Goal: Task Accomplishment & Management: Complete application form

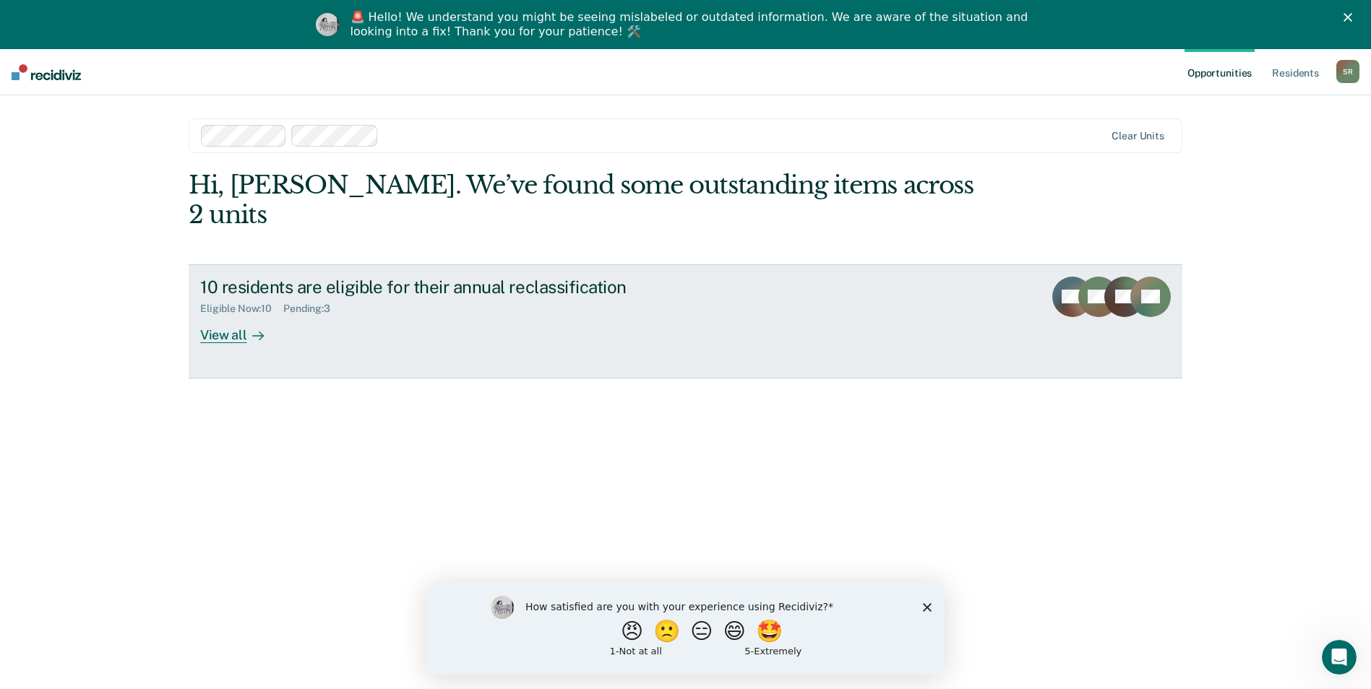
click at [223, 315] on div "View all" at bounding box center [240, 329] width 81 height 28
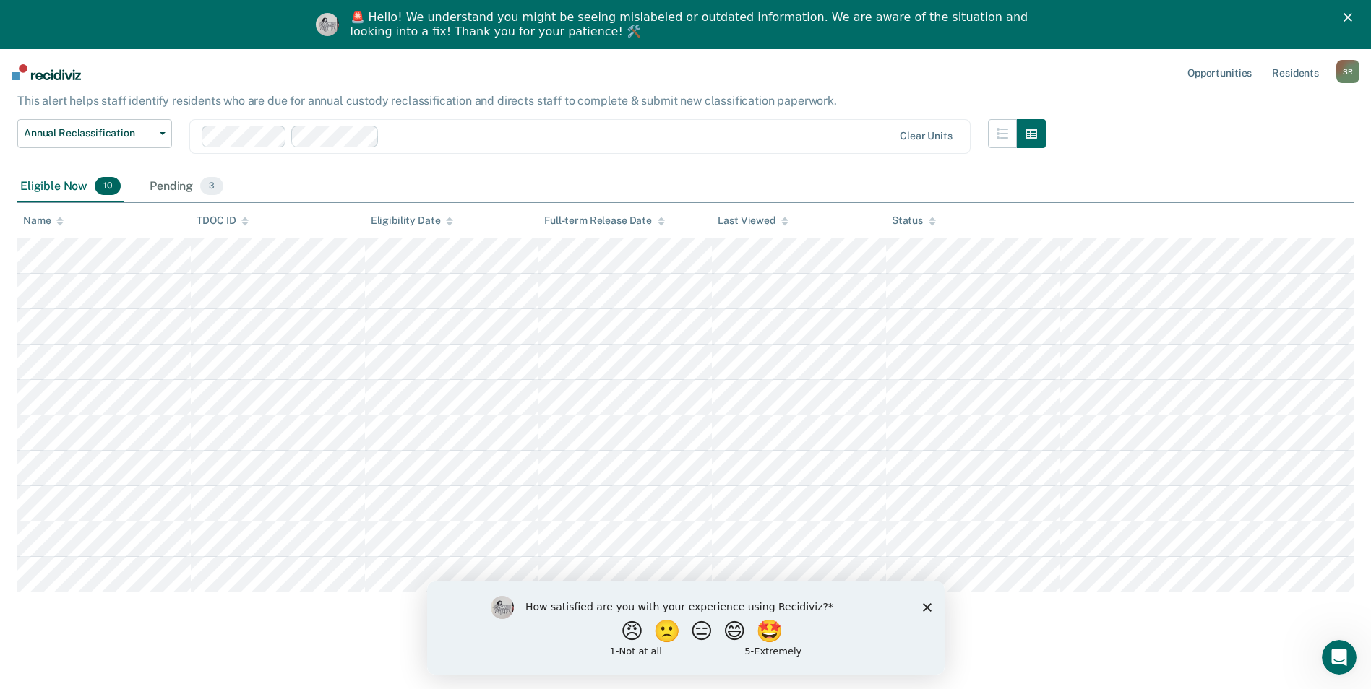
scroll to position [103, 0]
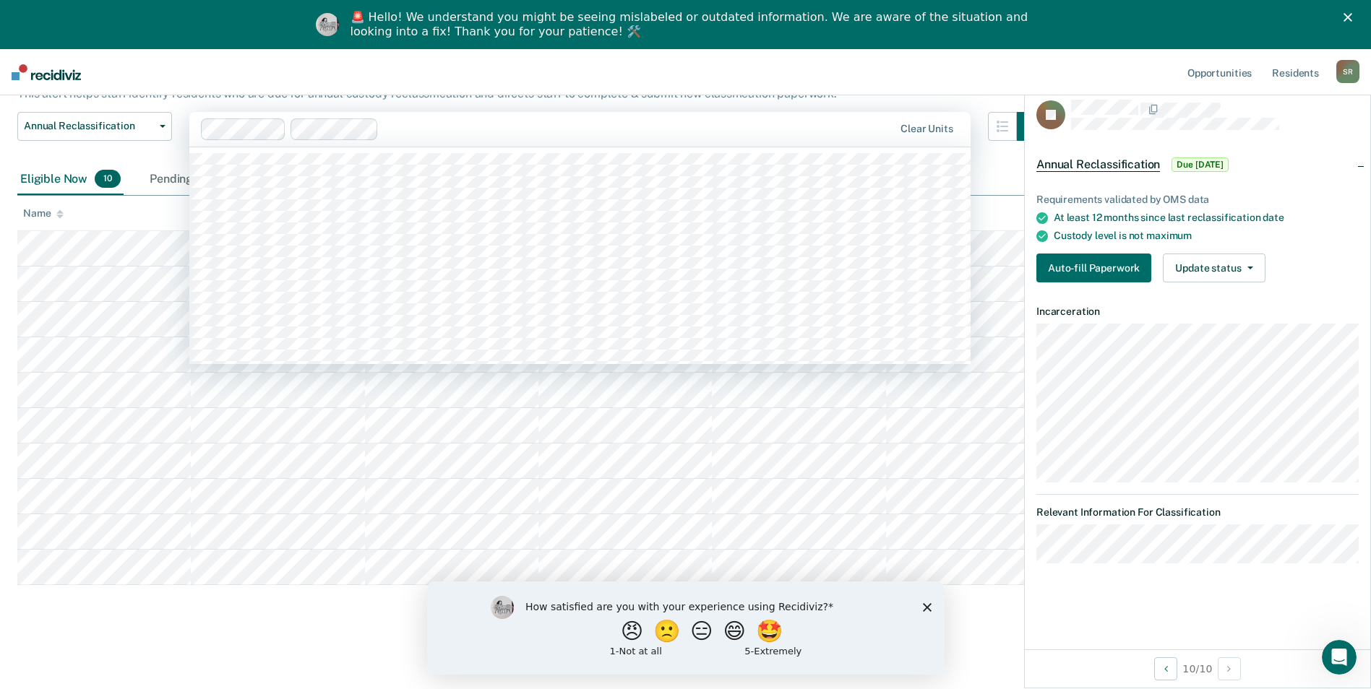
click at [830, 134] on div at bounding box center [638, 129] width 509 height 17
click at [964, 73] on nav "Opportunities Resident s Stephanie Risner S R Profile How it works Log Out" at bounding box center [685, 72] width 1371 height 46
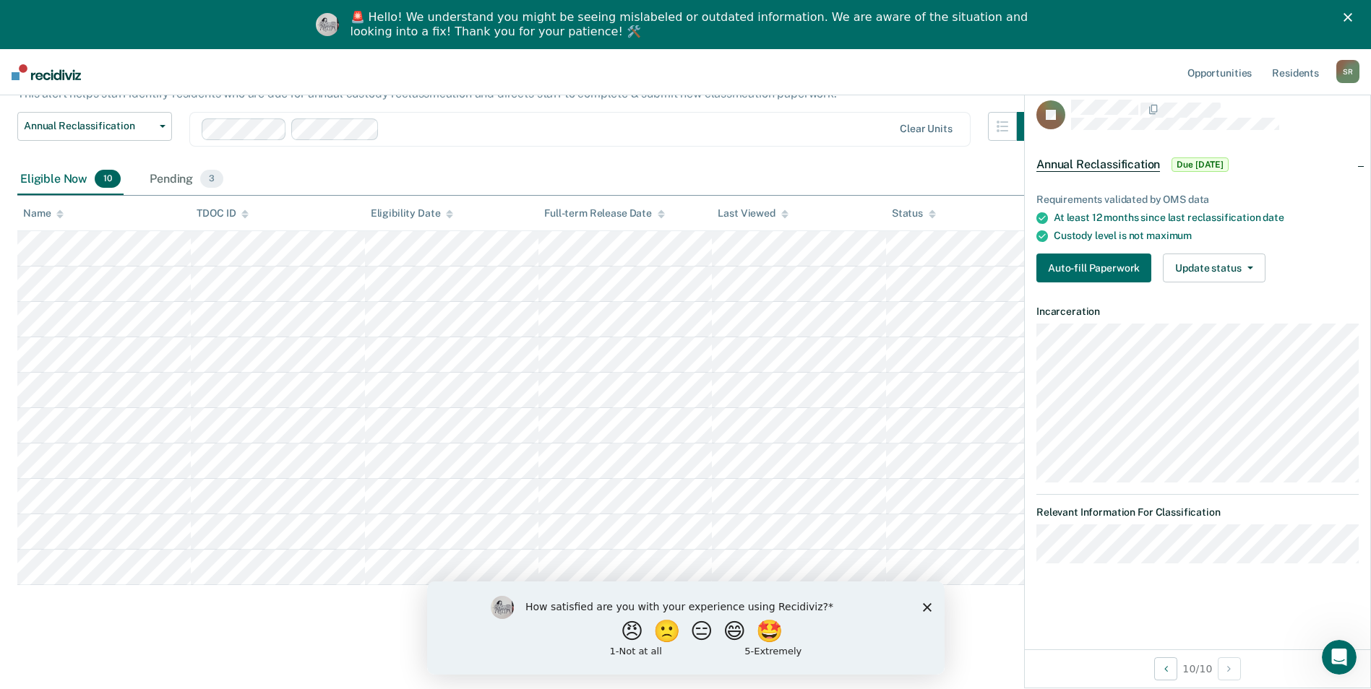
drag, startPoint x: 1145, startPoint y: 74, endPoint x: 1151, endPoint y: 79, distance: 8.2
click at [1146, 76] on nav "Opportunities Resident s Stephanie Risner S R Profile How it works Log Out" at bounding box center [685, 72] width 1371 height 46
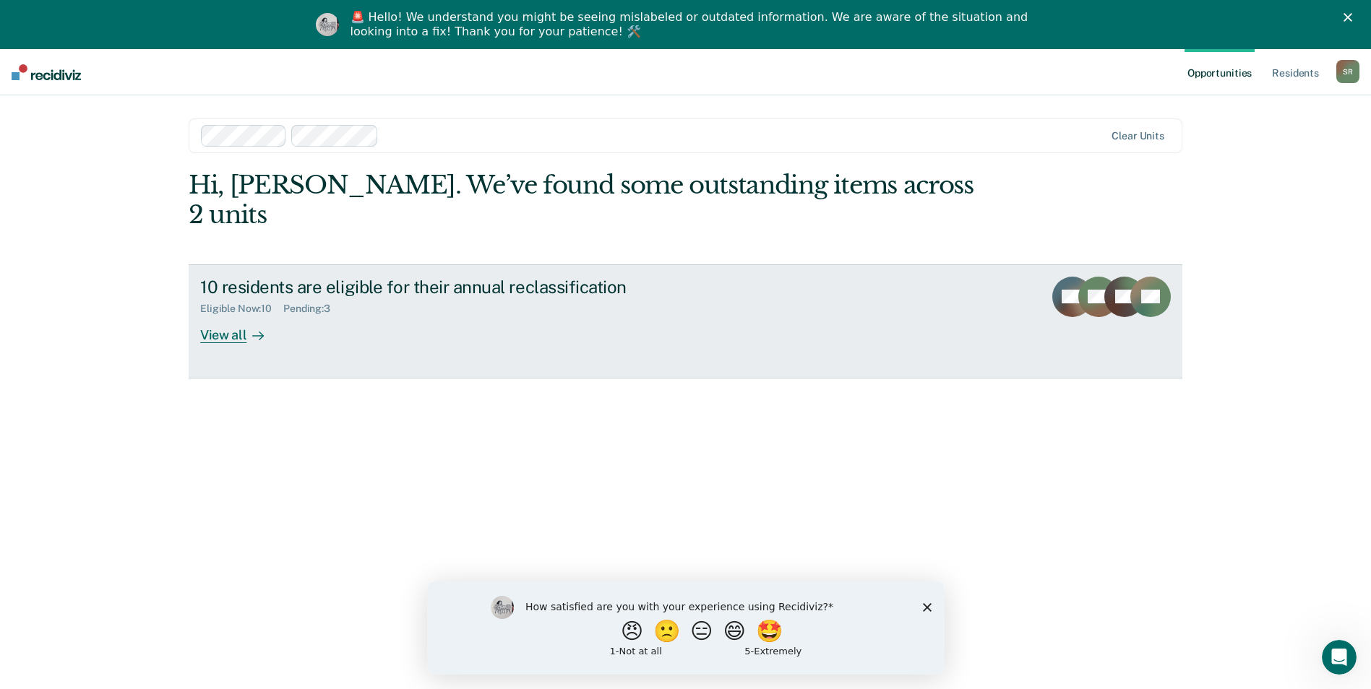
click at [217, 315] on div "View all" at bounding box center [240, 329] width 81 height 28
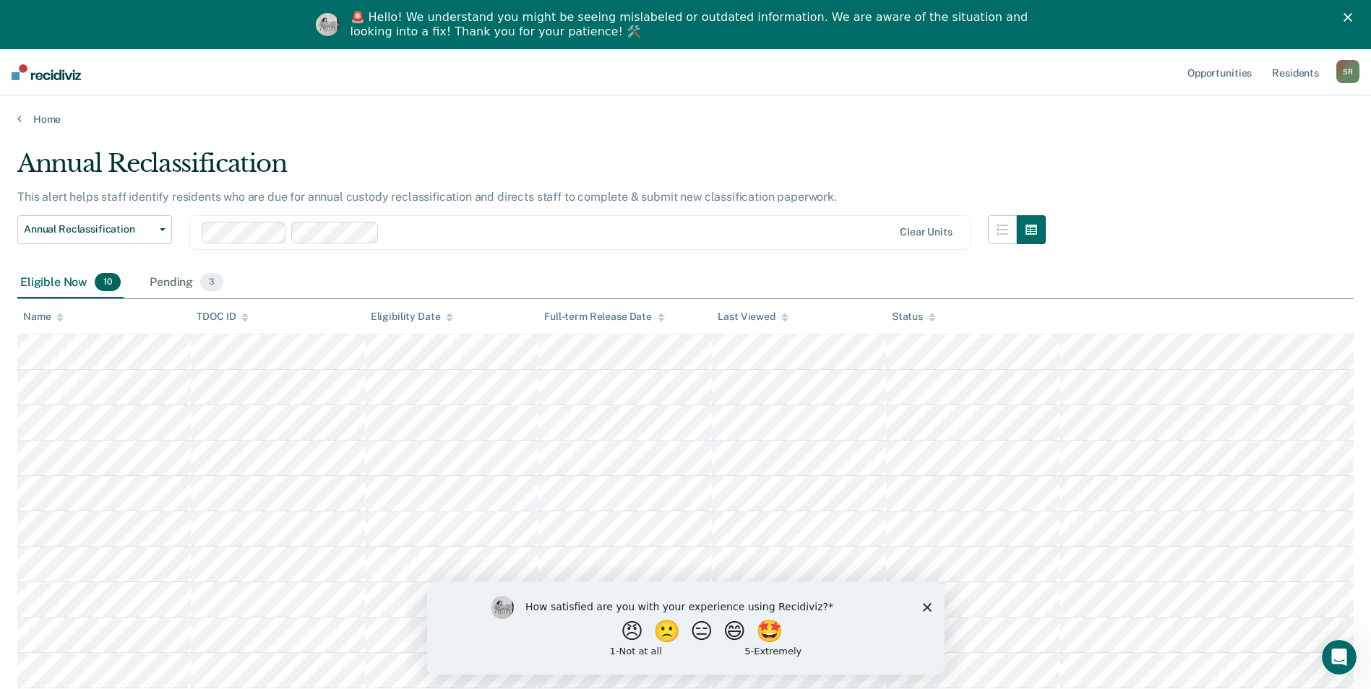
click at [927, 609] on icon "Close survey" at bounding box center [926, 607] width 9 height 9
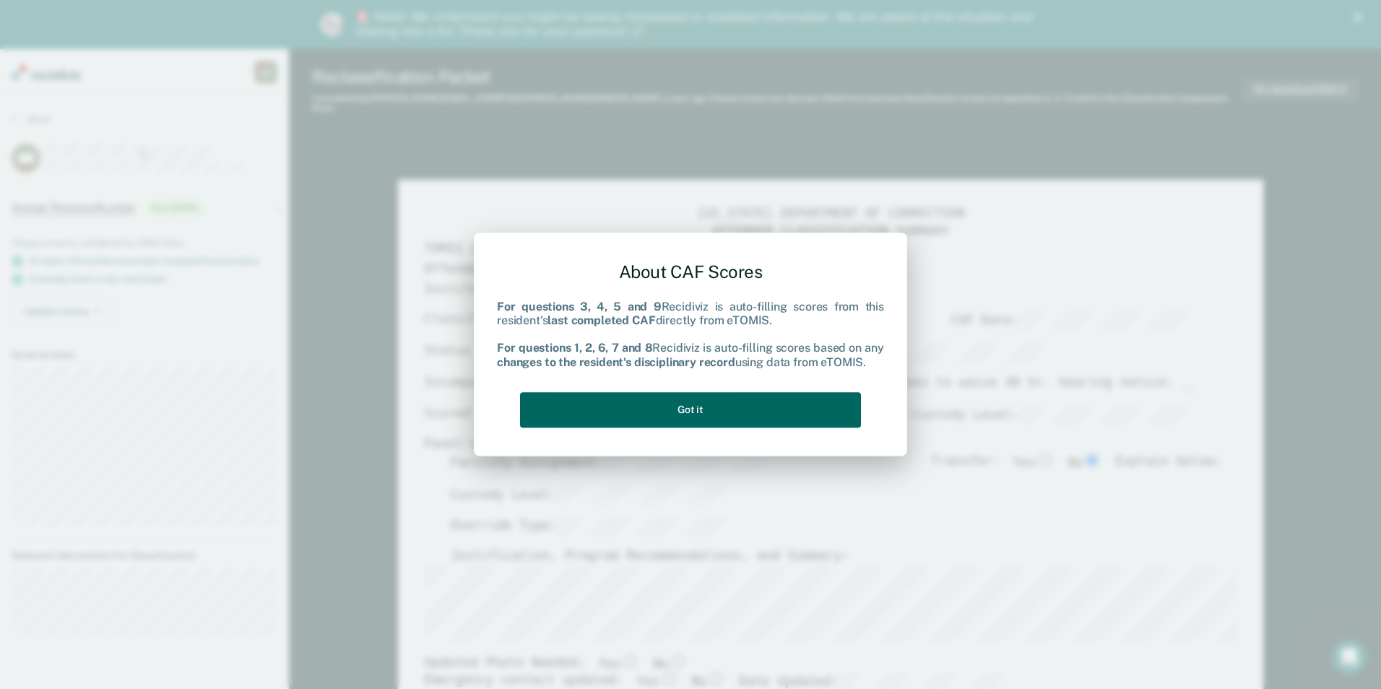
click at [676, 419] on button "Got it" at bounding box center [690, 409] width 341 height 35
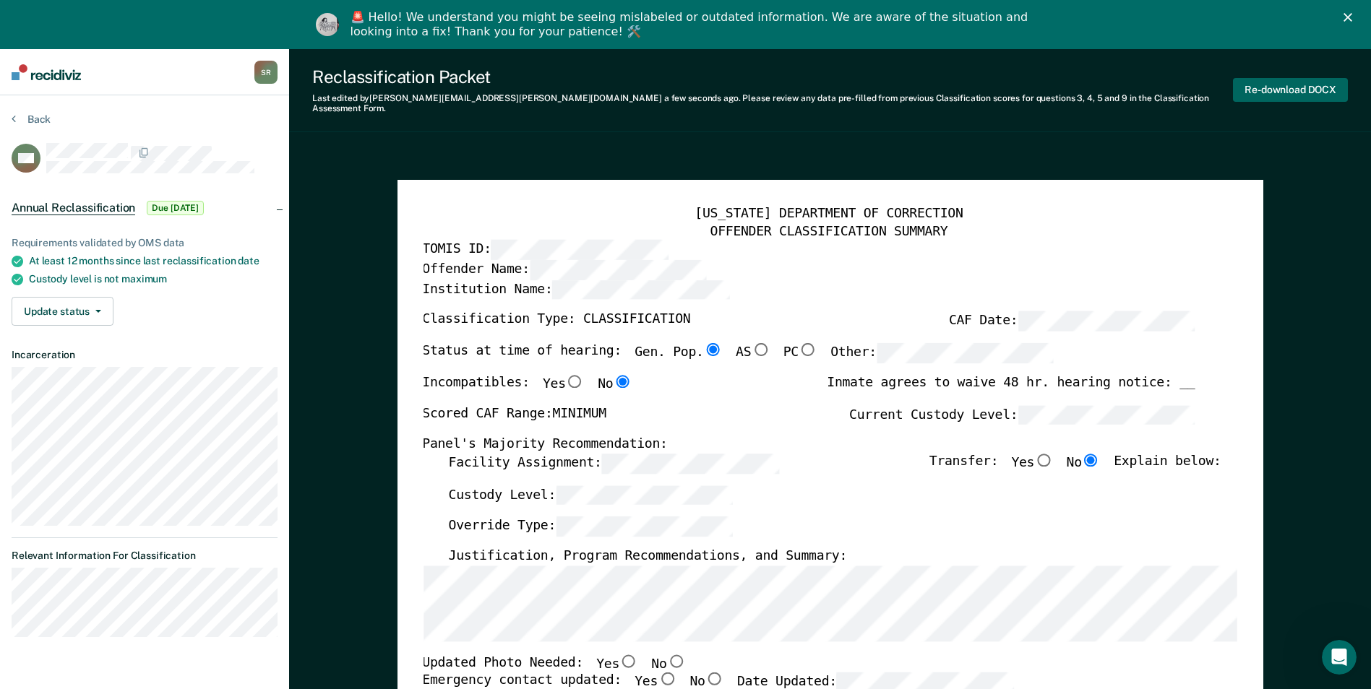
click at [1268, 82] on button "Re-download DOCX" at bounding box center [1290, 90] width 115 height 24
type textarea "x"
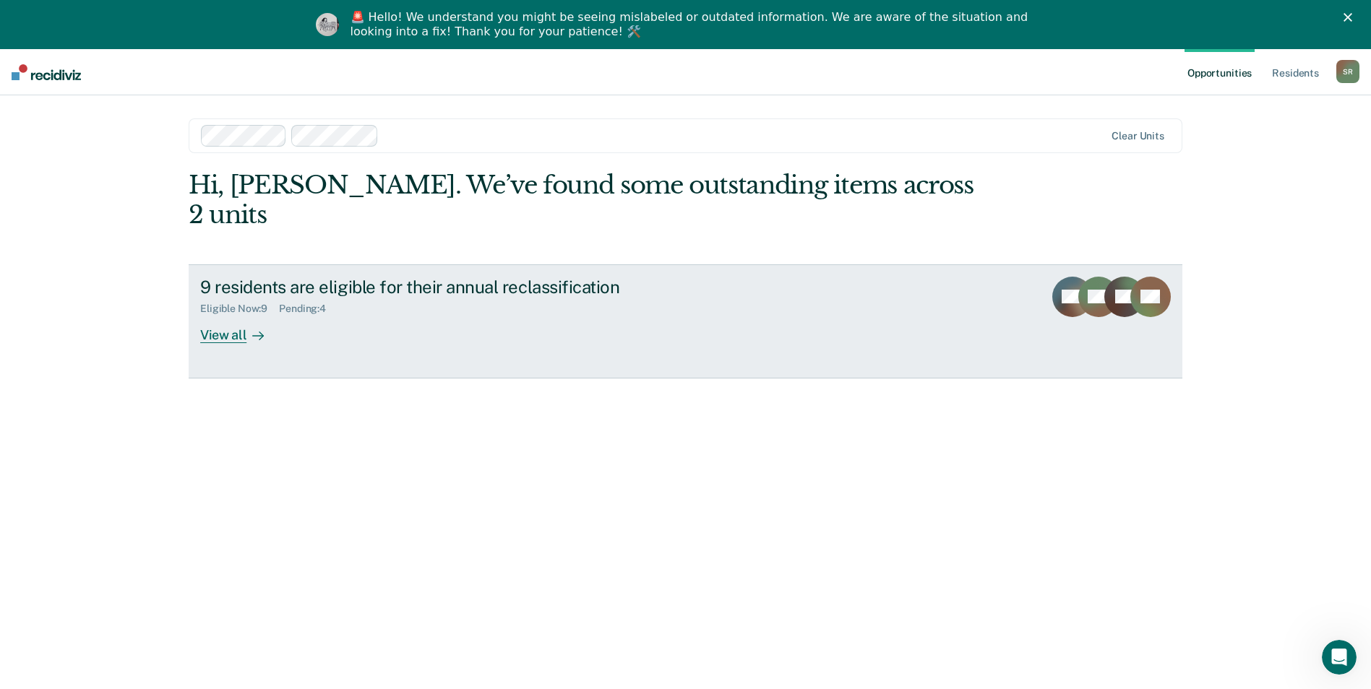
click at [231, 315] on div "View all" at bounding box center [240, 329] width 81 height 28
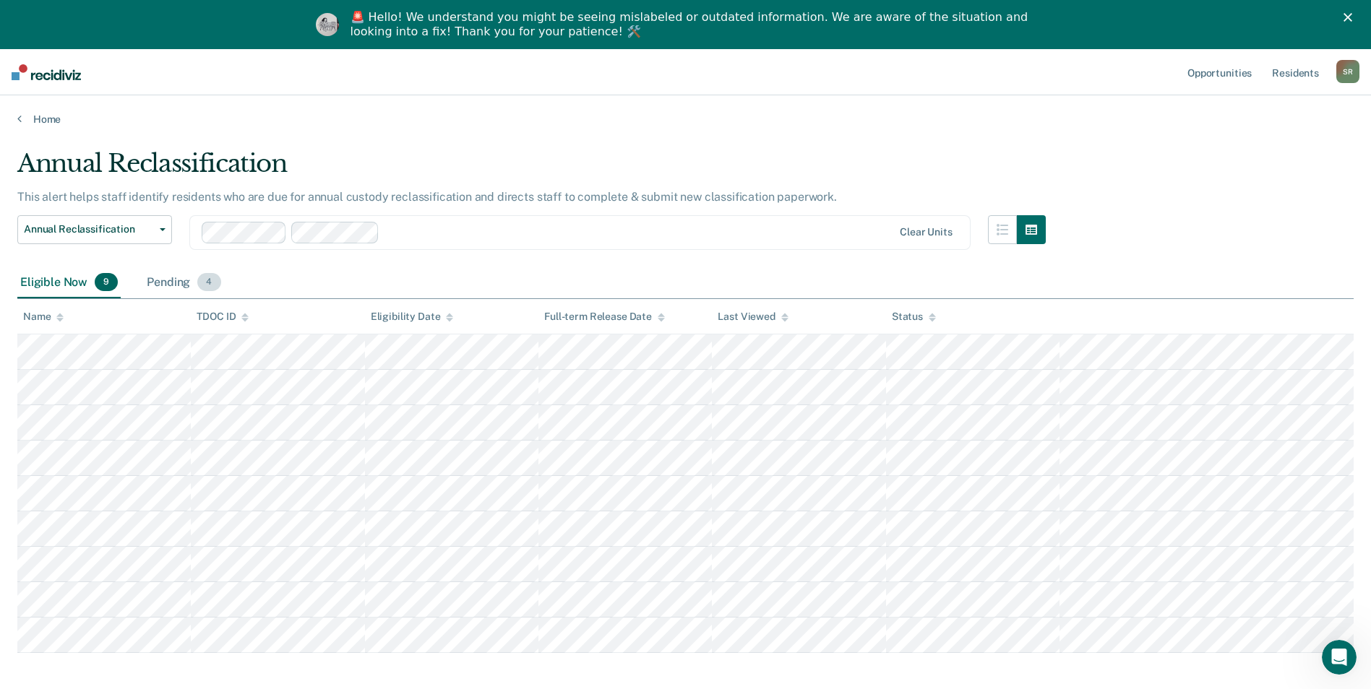
click at [186, 279] on div "Pending 4" at bounding box center [183, 283] width 79 height 32
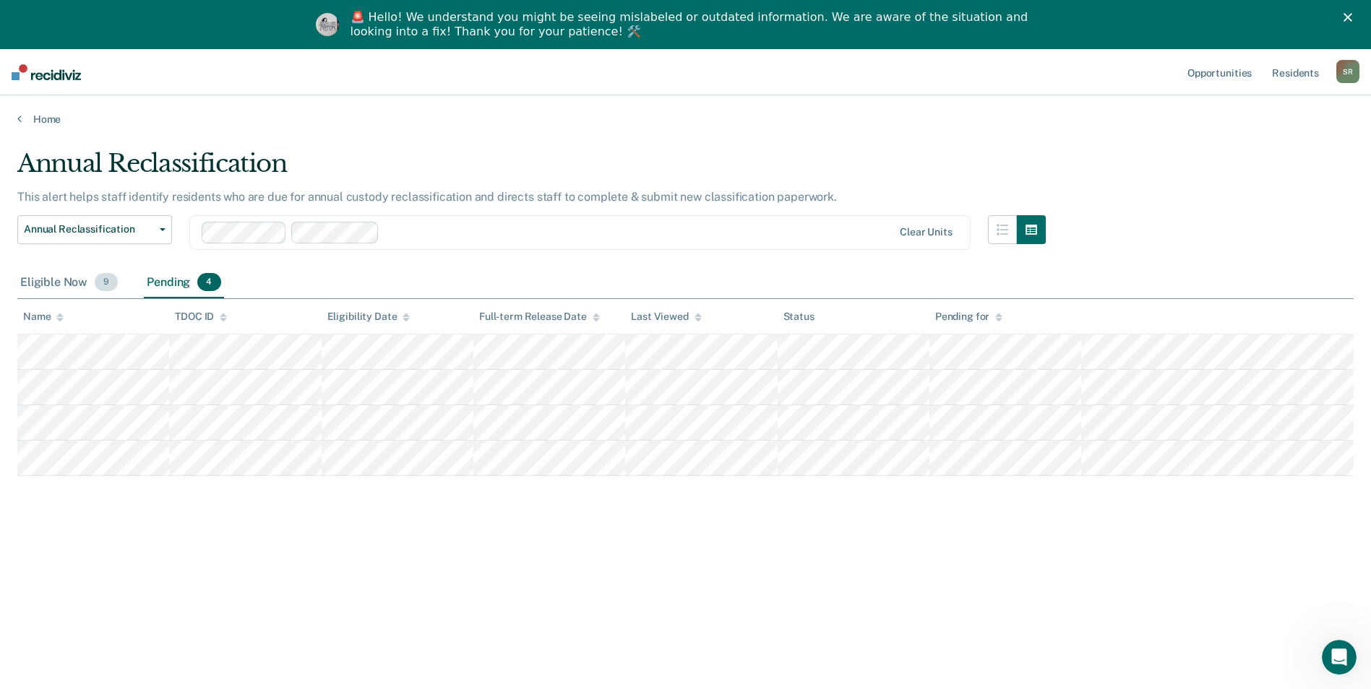
click at [64, 281] on div "Eligible Now 9" at bounding box center [68, 283] width 103 height 32
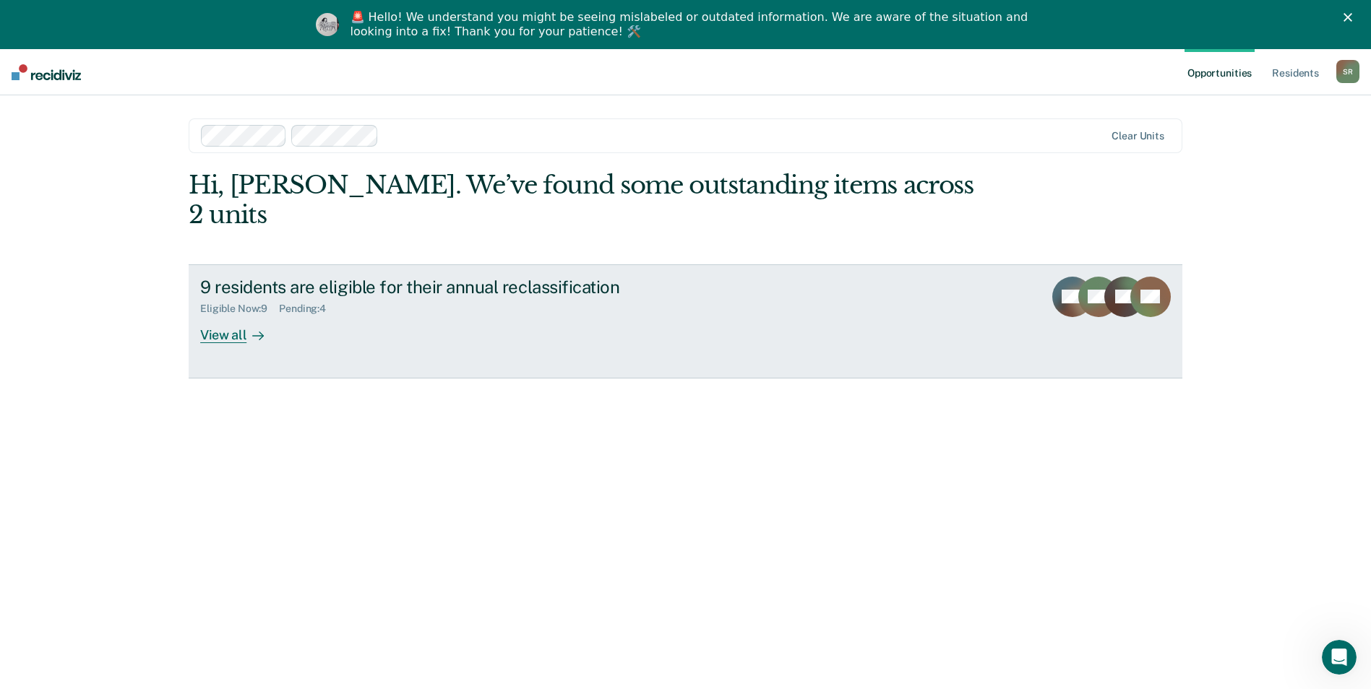
click at [235, 315] on div "View all" at bounding box center [240, 329] width 81 height 28
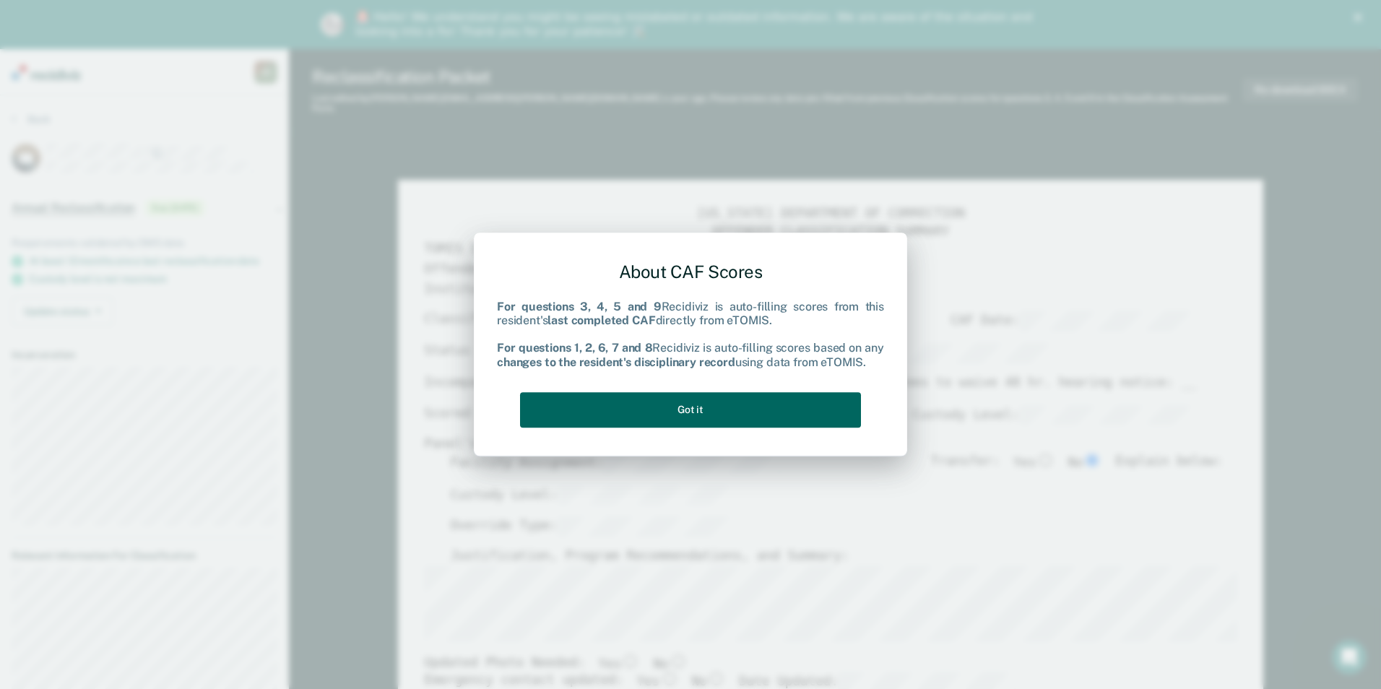
click at [642, 418] on button "Got it" at bounding box center [690, 409] width 341 height 35
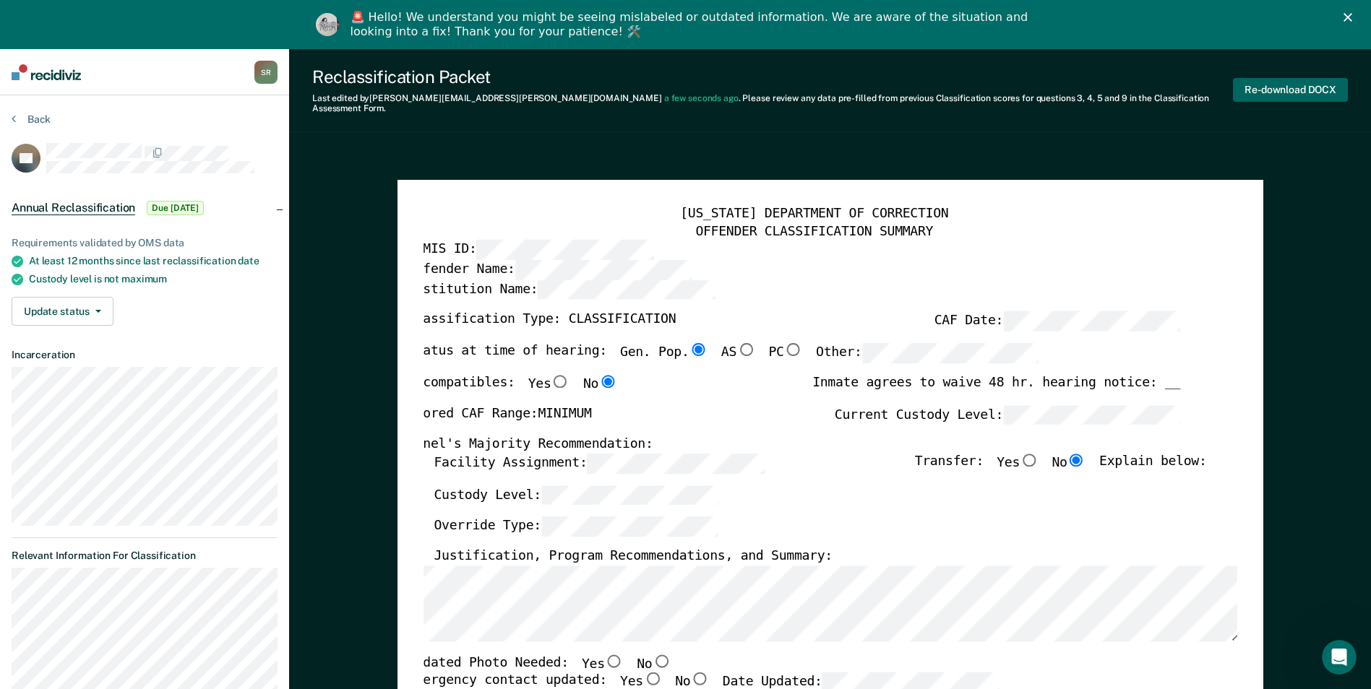
click at [1291, 89] on button "Re-download DOCX" at bounding box center [1290, 90] width 115 height 24
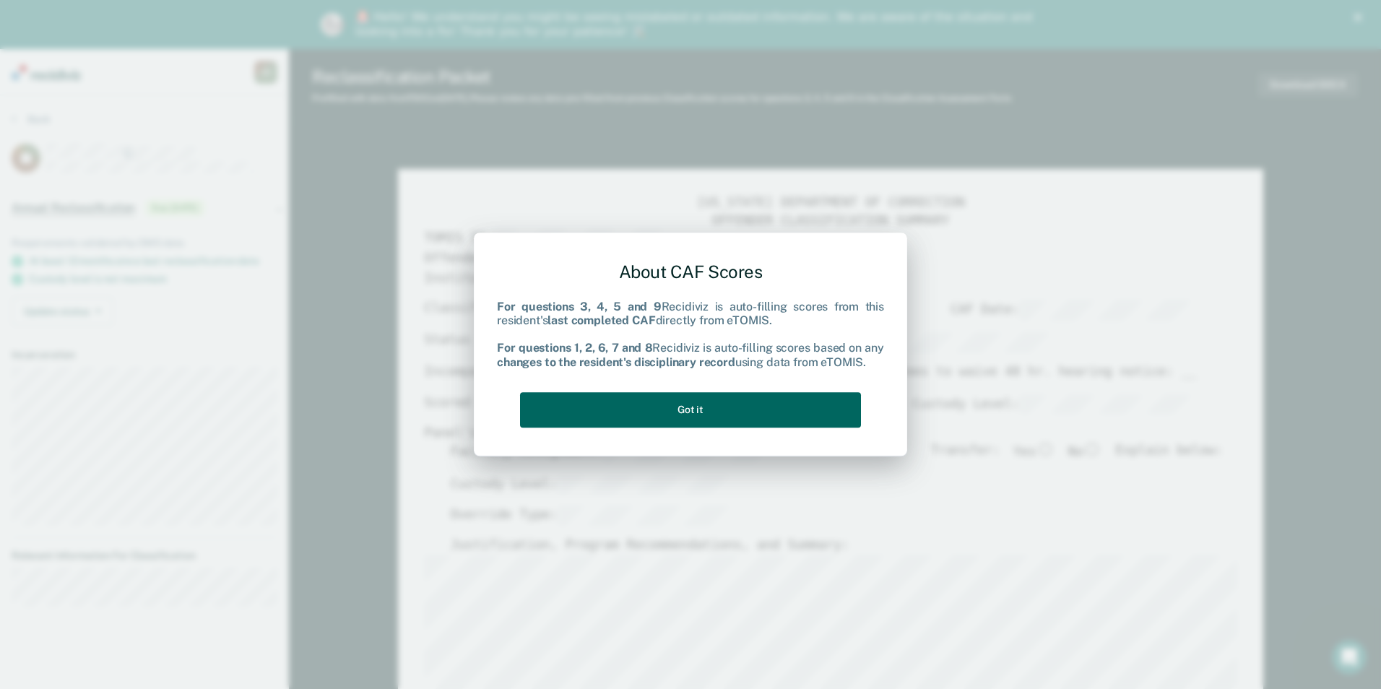
click at [692, 417] on button "Got it" at bounding box center [690, 409] width 341 height 35
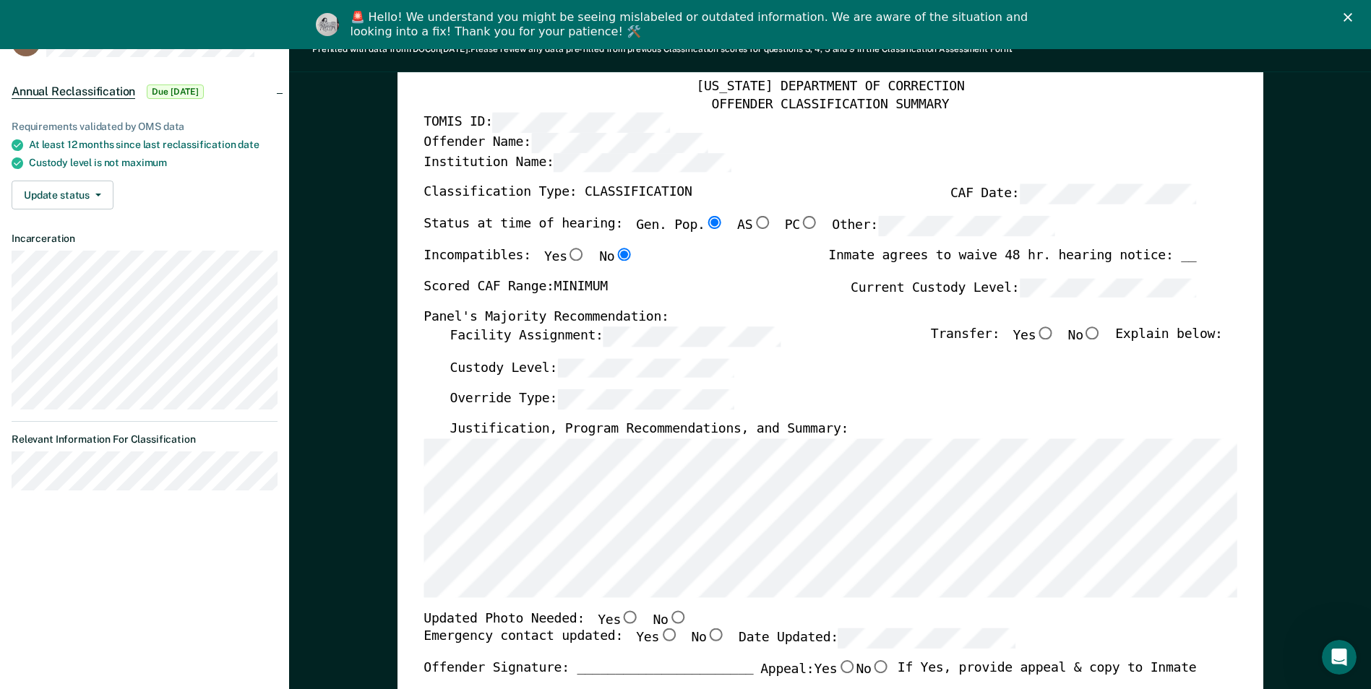
scroll to position [144, 0]
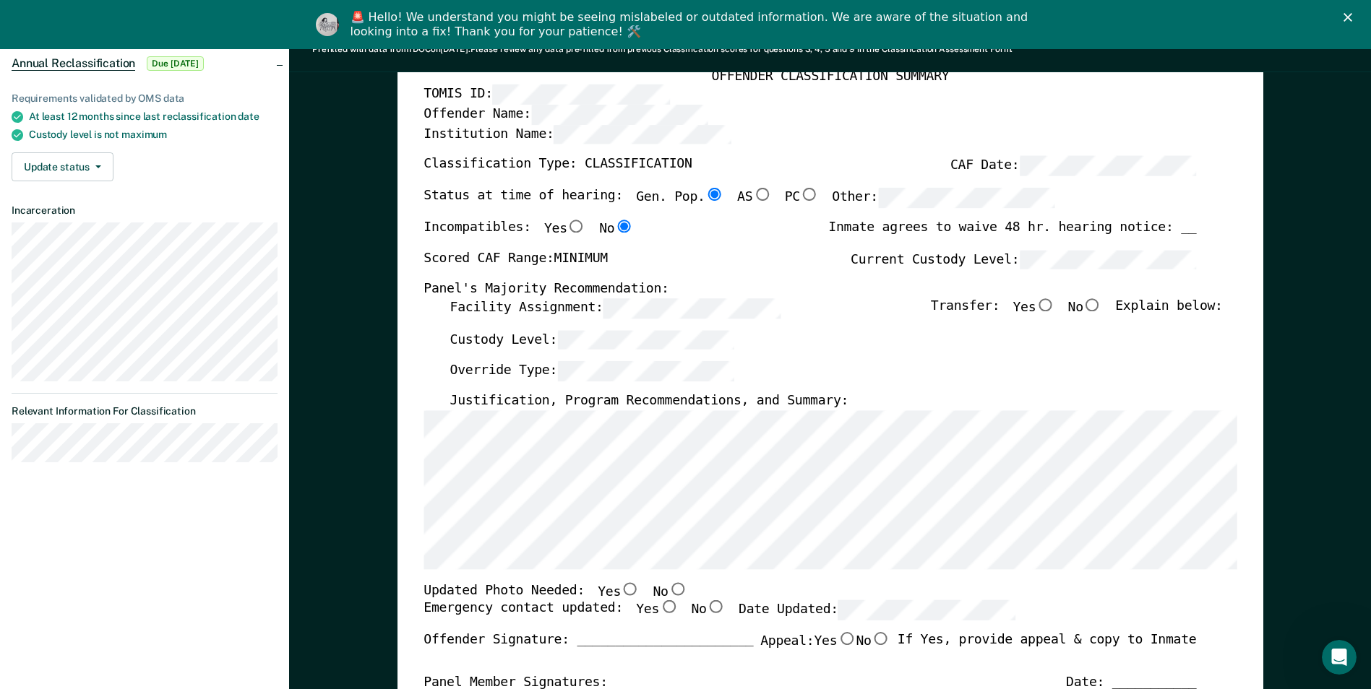
click at [1102, 303] on input "No" at bounding box center [1092, 304] width 19 height 13
type textarea "x"
radio input "true"
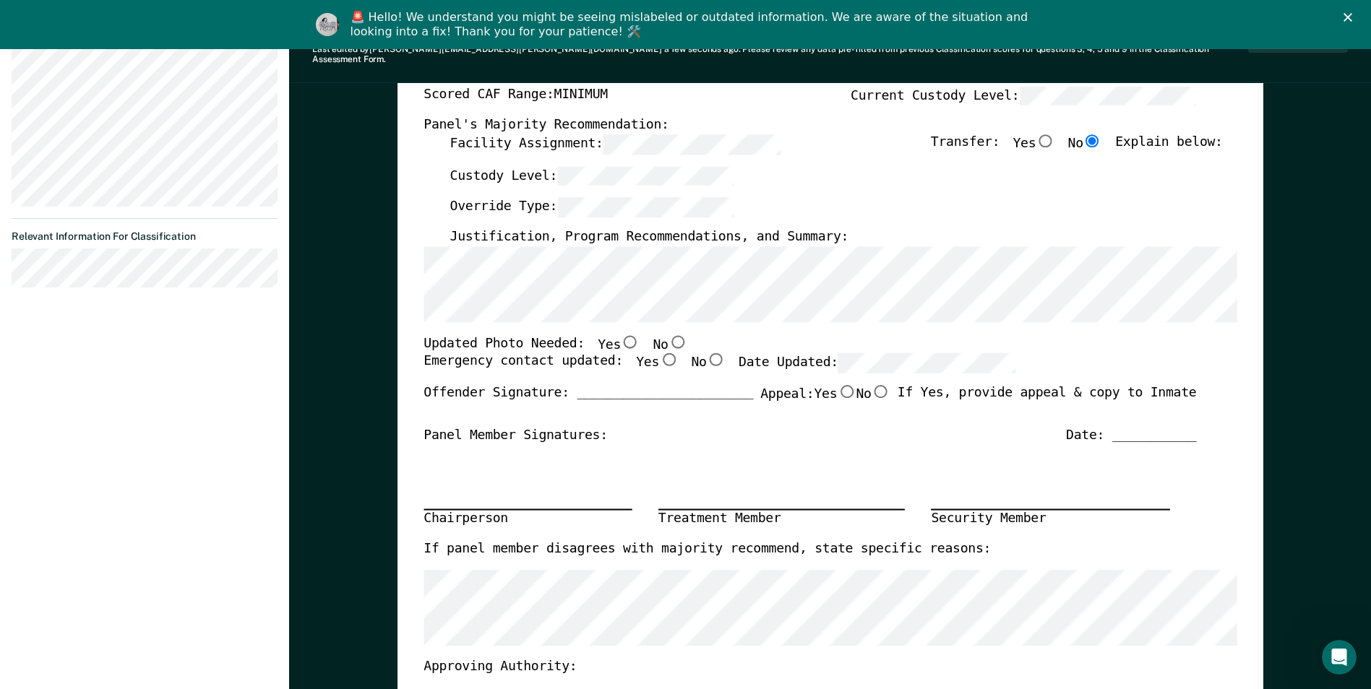
scroll to position [0, 0]
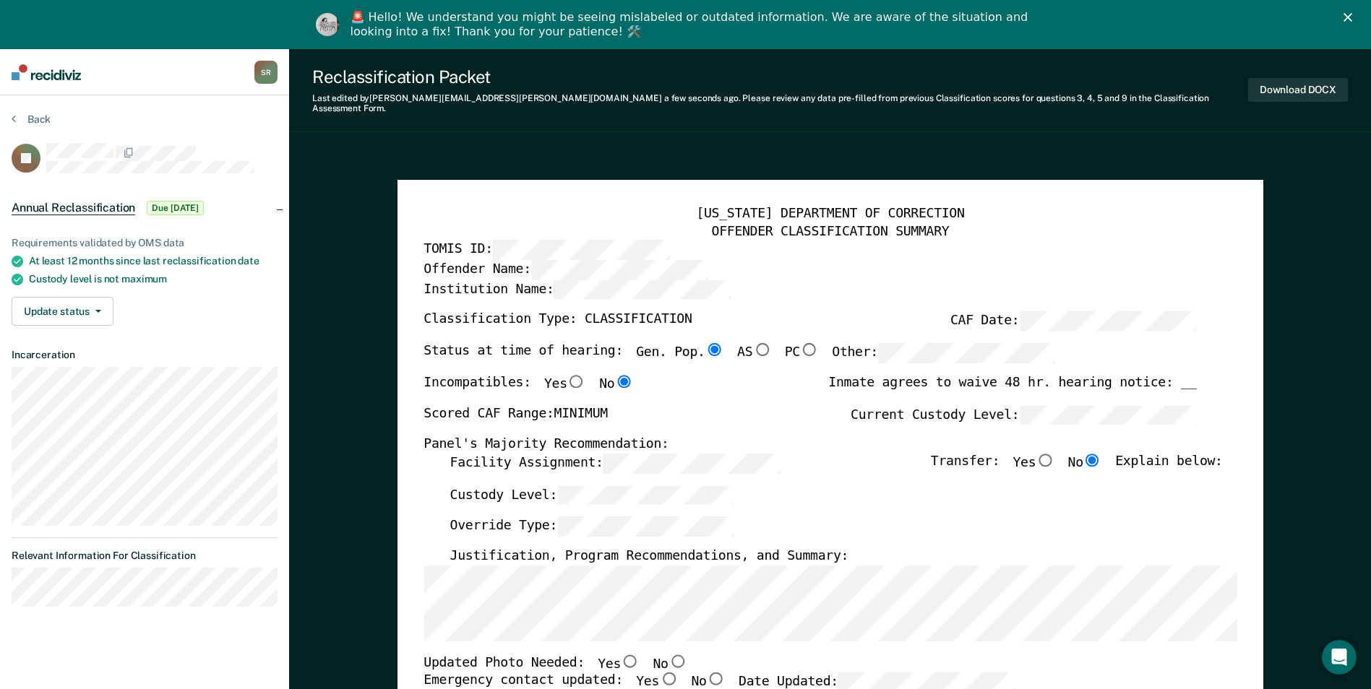
drag, startPoint x: 1373, startPoint y: 126, endPoint x: 1368, endPoint y: 1, distance: 125.8
click at [1287, 85] on button "Download DOCX" at bounding box center [1298, 90] width 100 height 24
type textarea "x"
